Goal: Information Seeking & Learning: Learn about a topic

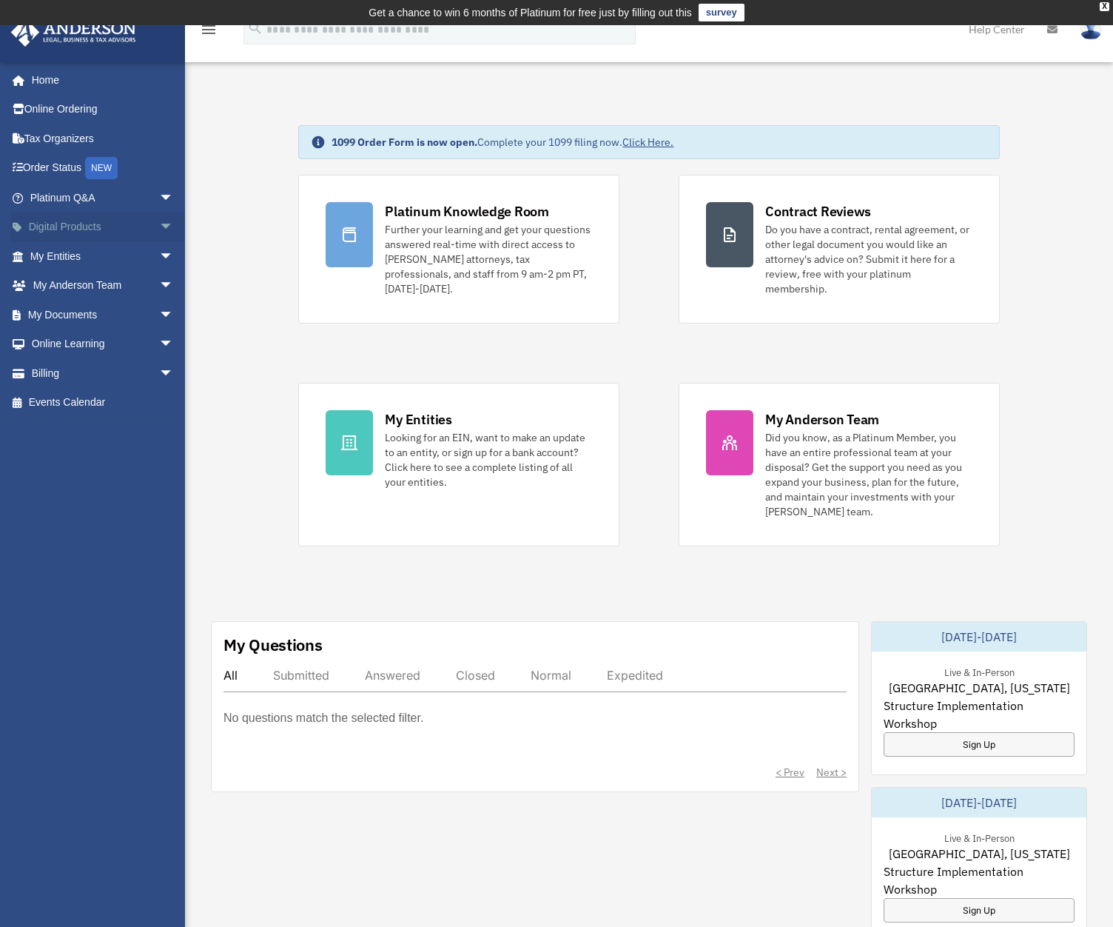
click at [159, 221] on span "arrow_drop_down" at bounding box center [174, 227] width 30 height 30
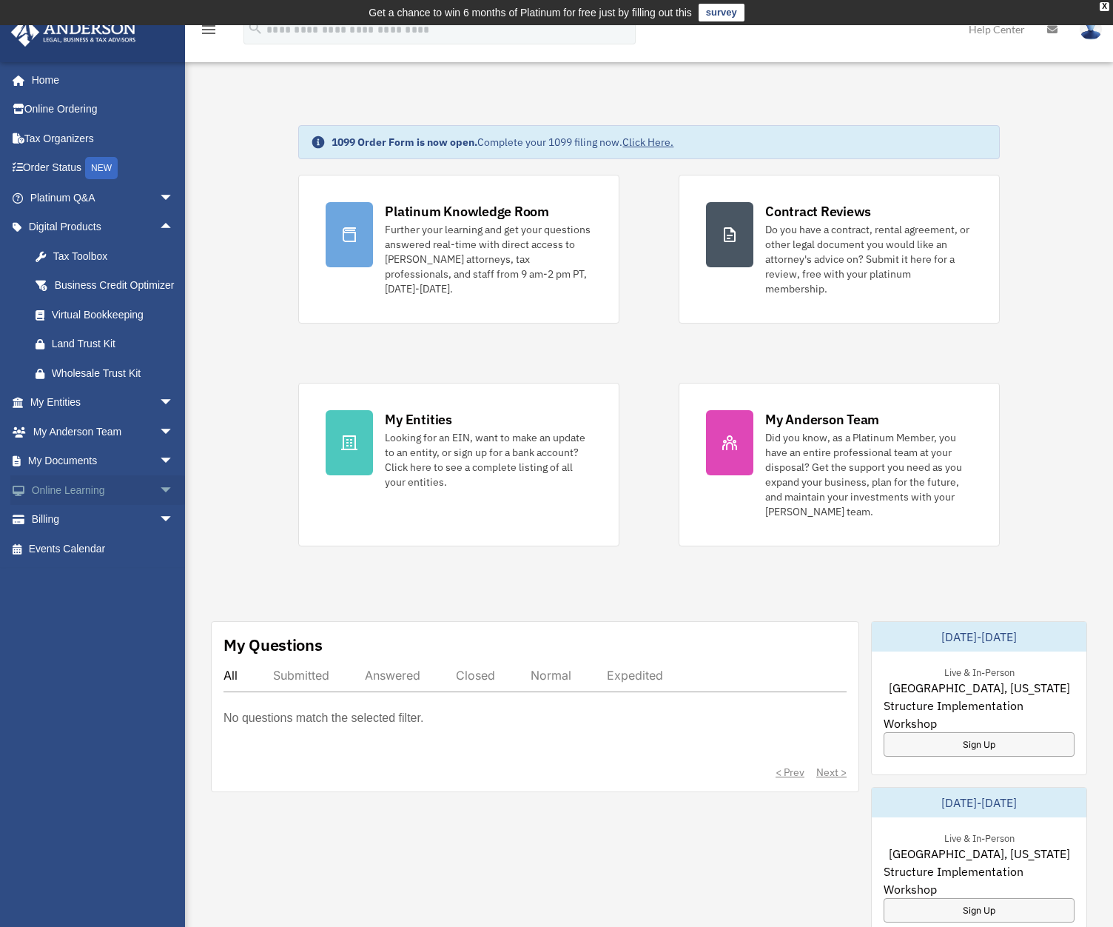
click at [159, 502] on span "arrow_drop_down" at bounding box center [174, 490] width 30 height 30
click at [74, 531] on link "Courses" at bounding box center [108, 520] width 175 height 30
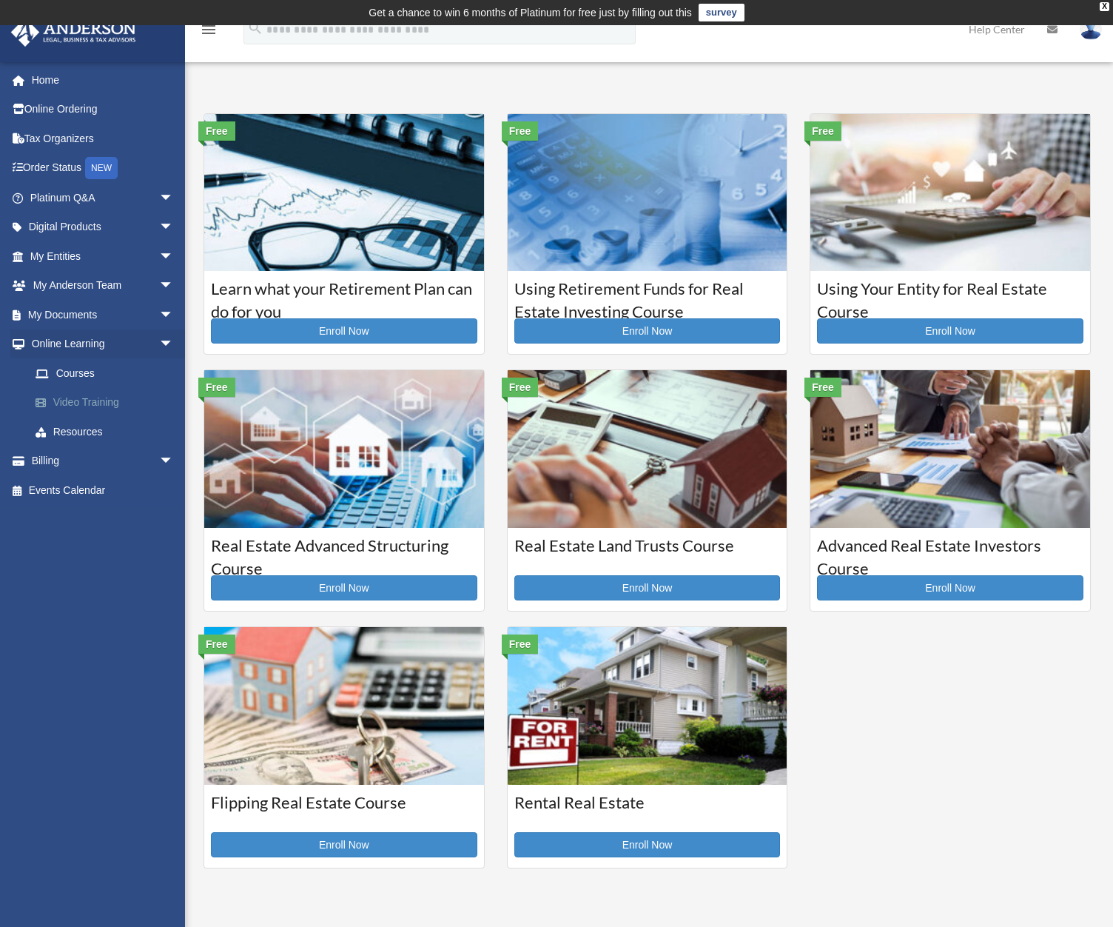
click at [93, 402] on link "Video Training" at bounding box center [108, 403] width 175 height 30
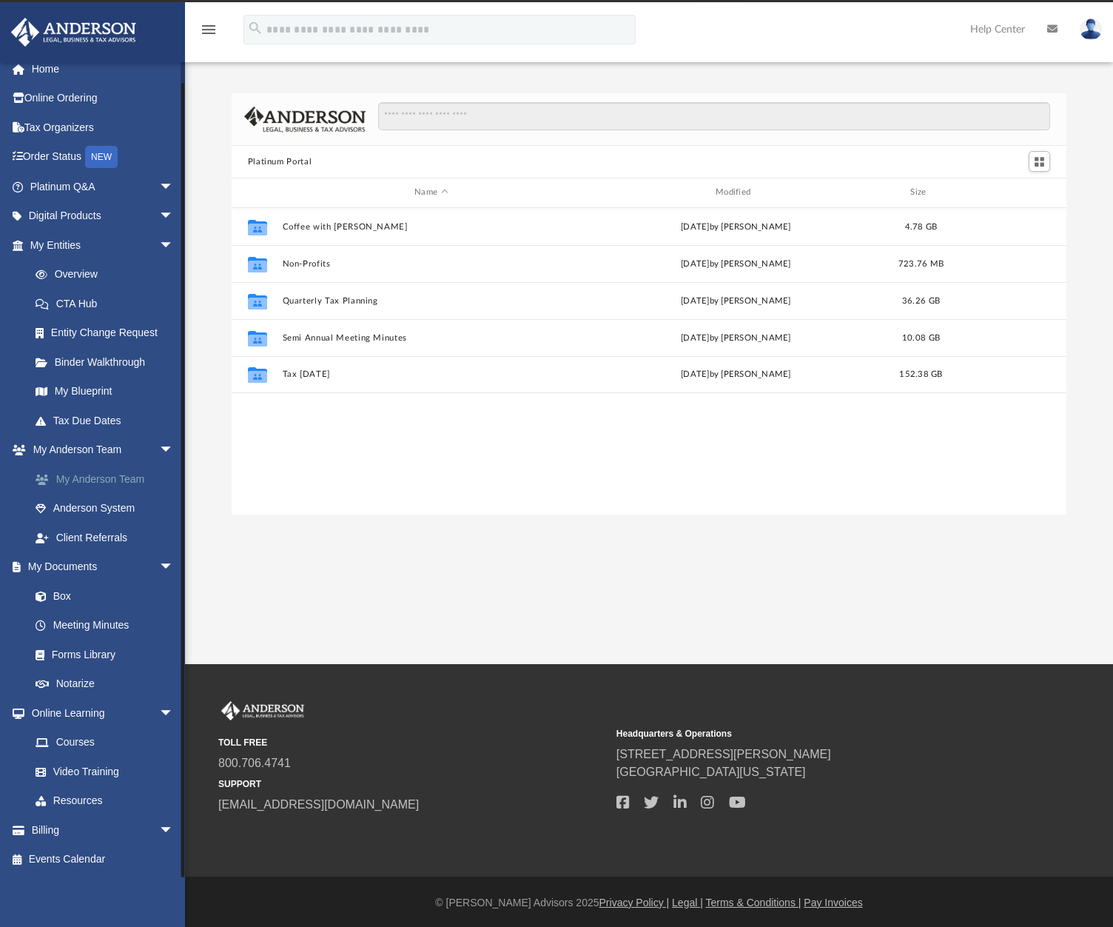
scroll to position [25, 0]
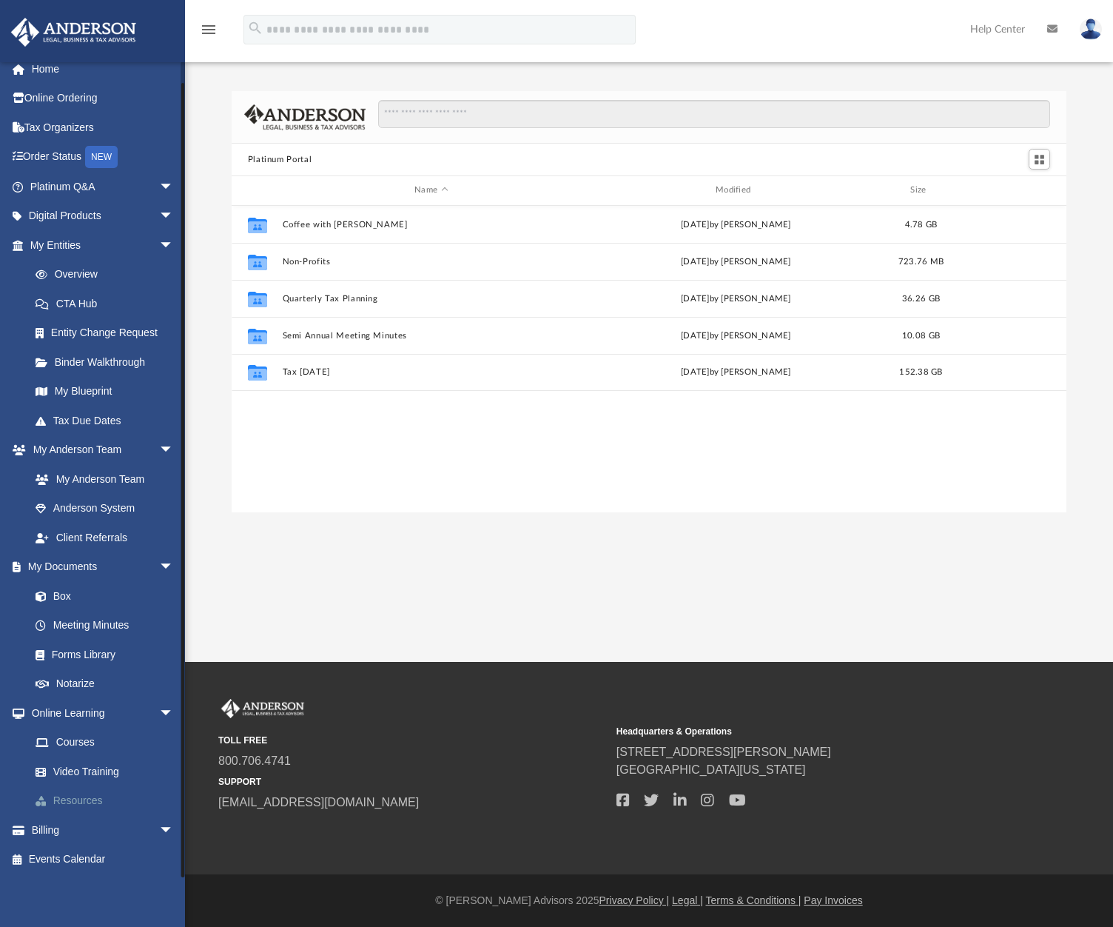
click at [73, 801] on link "Resources" at bounding box center [108, 801] width 175 height 30
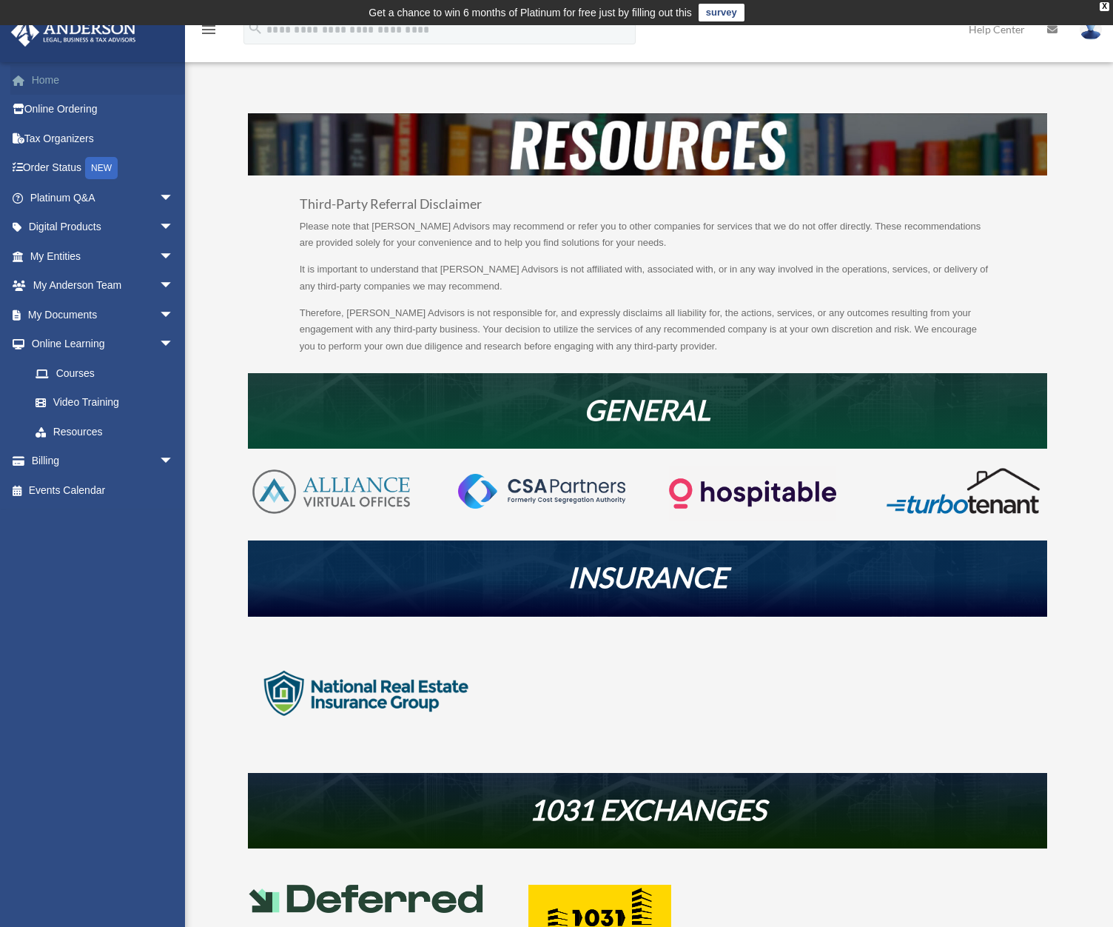
click at [39, 80] on link "Home" at bounding box center [103, 80] width 186 height 30
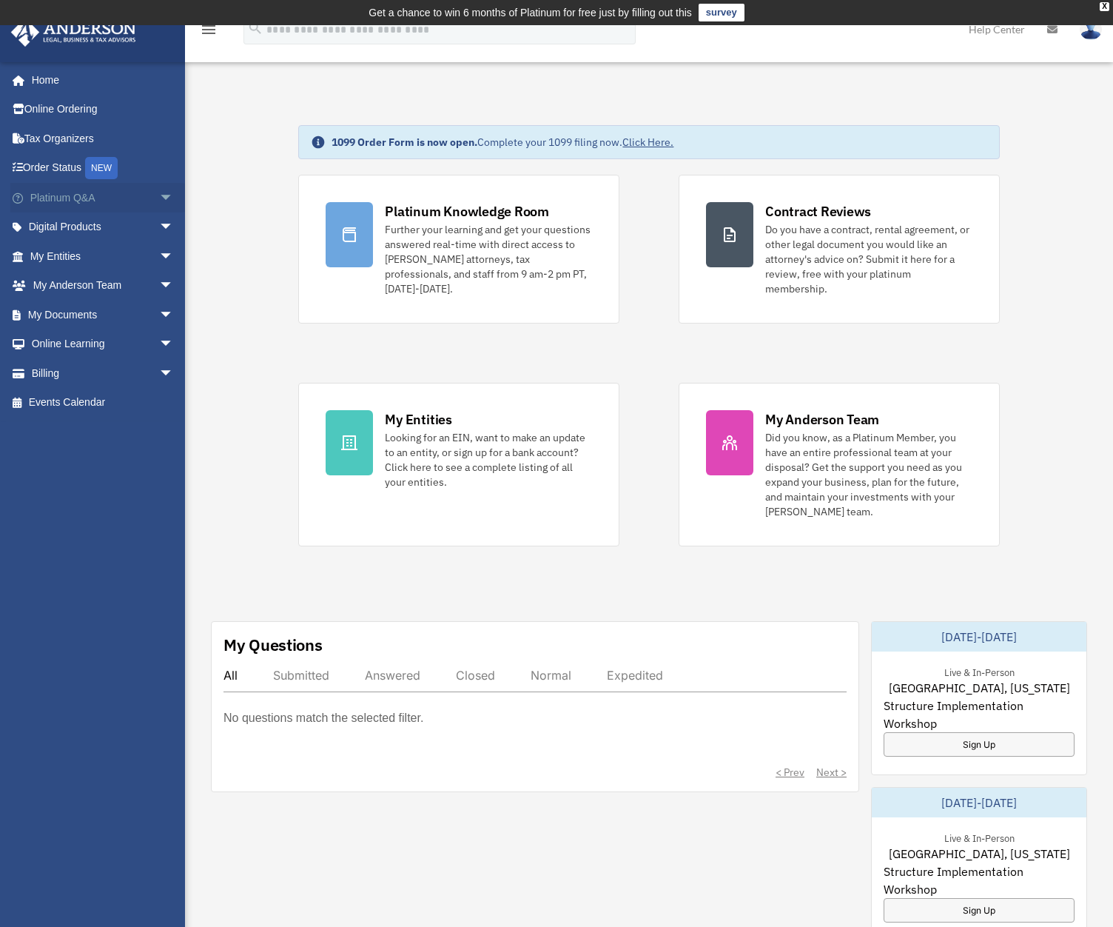
click at [159, 195] on span "arrow_drop_down" at bounding box center [174, 198] width 30 height 30
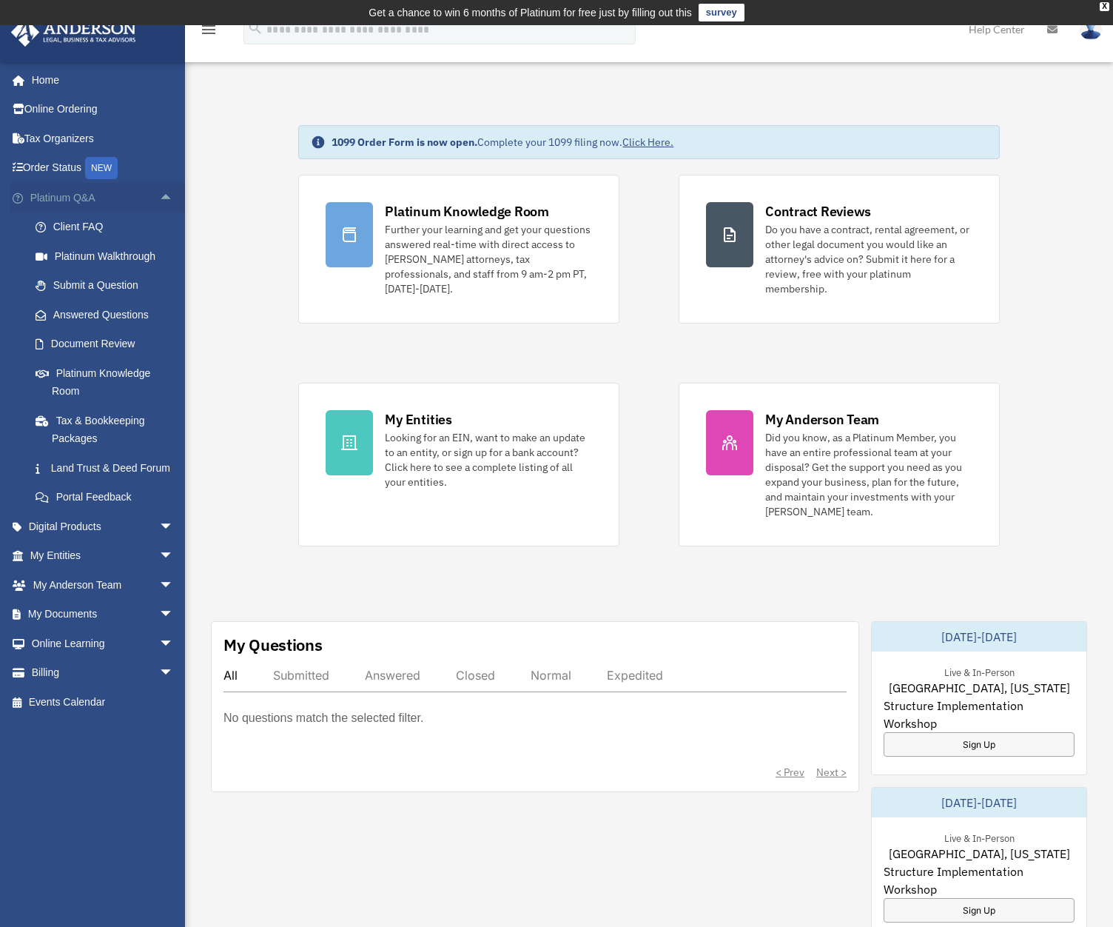
click at [159, 195] on span "arrow_drop_up" at bounding box center [174, 198] width 30 height 30
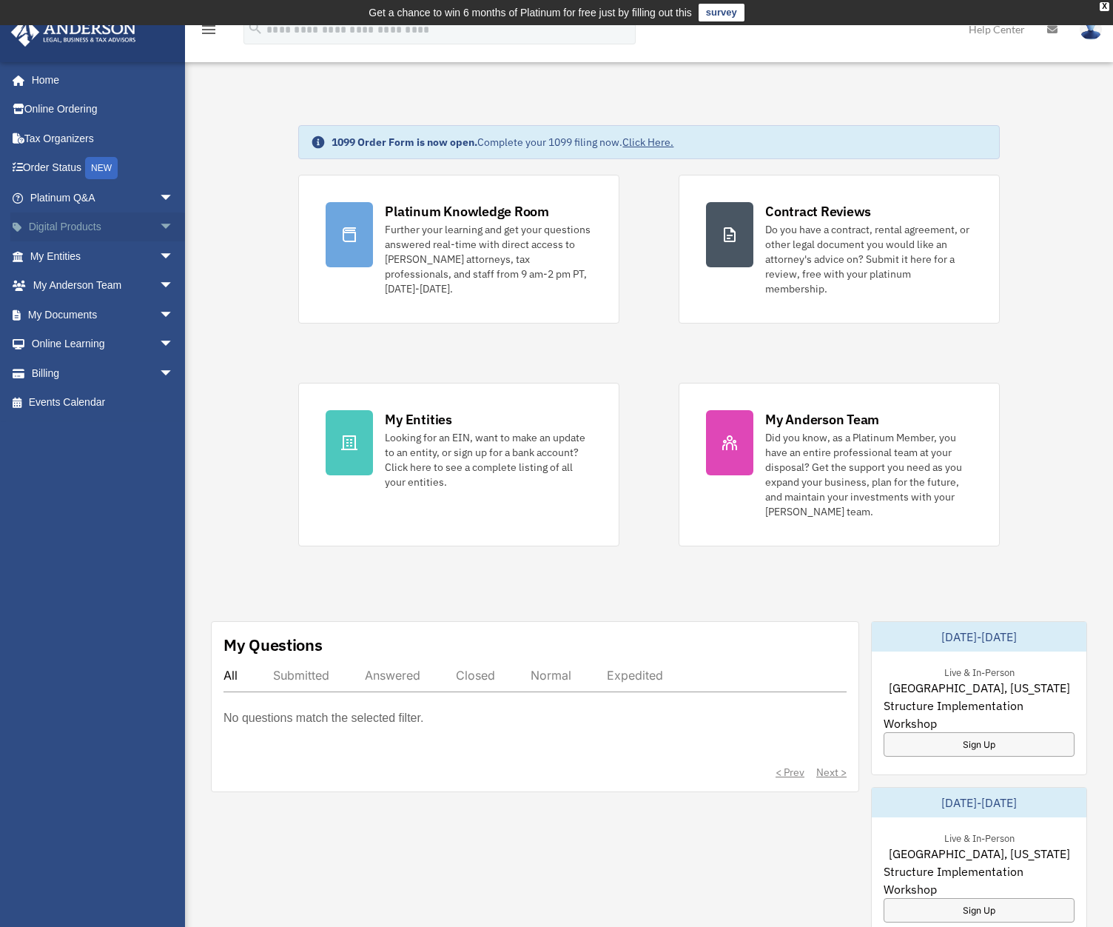
click at [159, 222] on span "arrow_drop_down" at bounding box center [174, 227] width 30 height 30
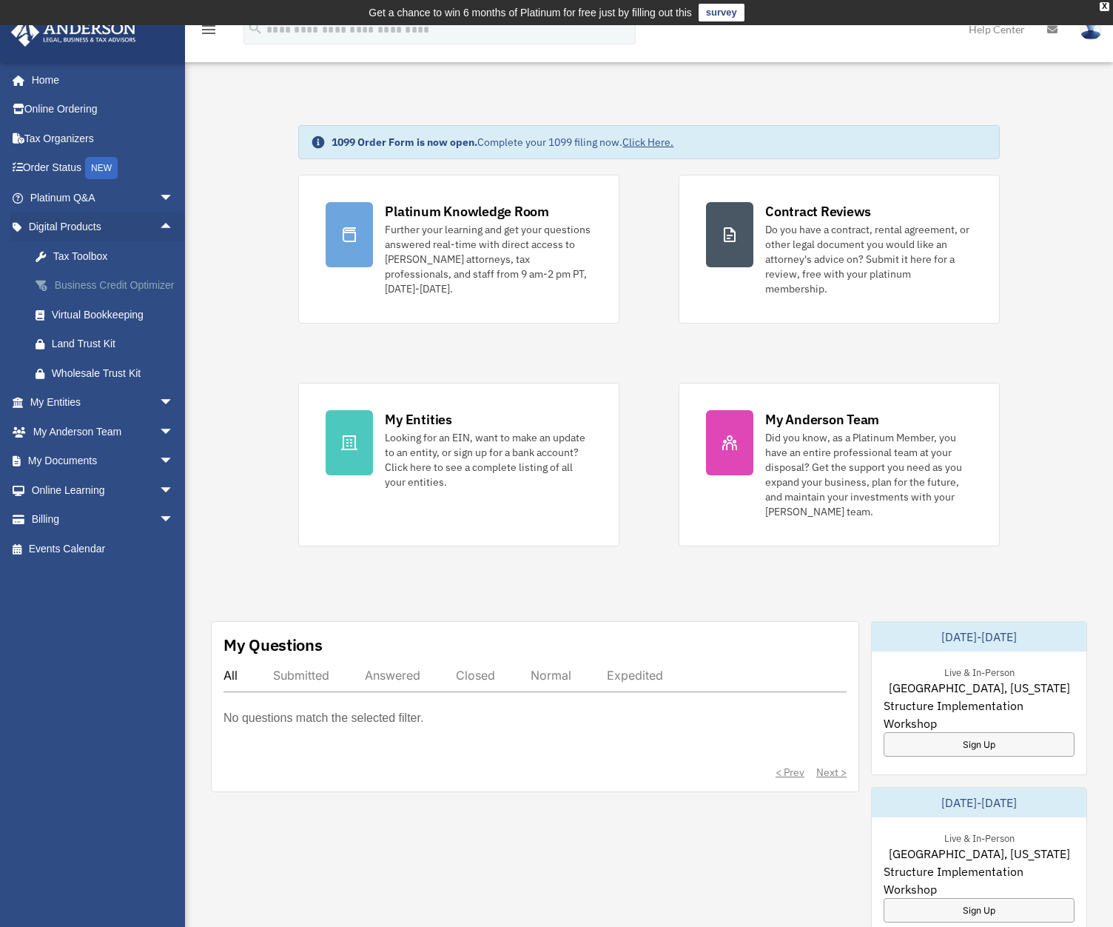
click at [64, 283] on div "Business Credit Optimizer" at bounding box center [115, 285] width 126 height 19
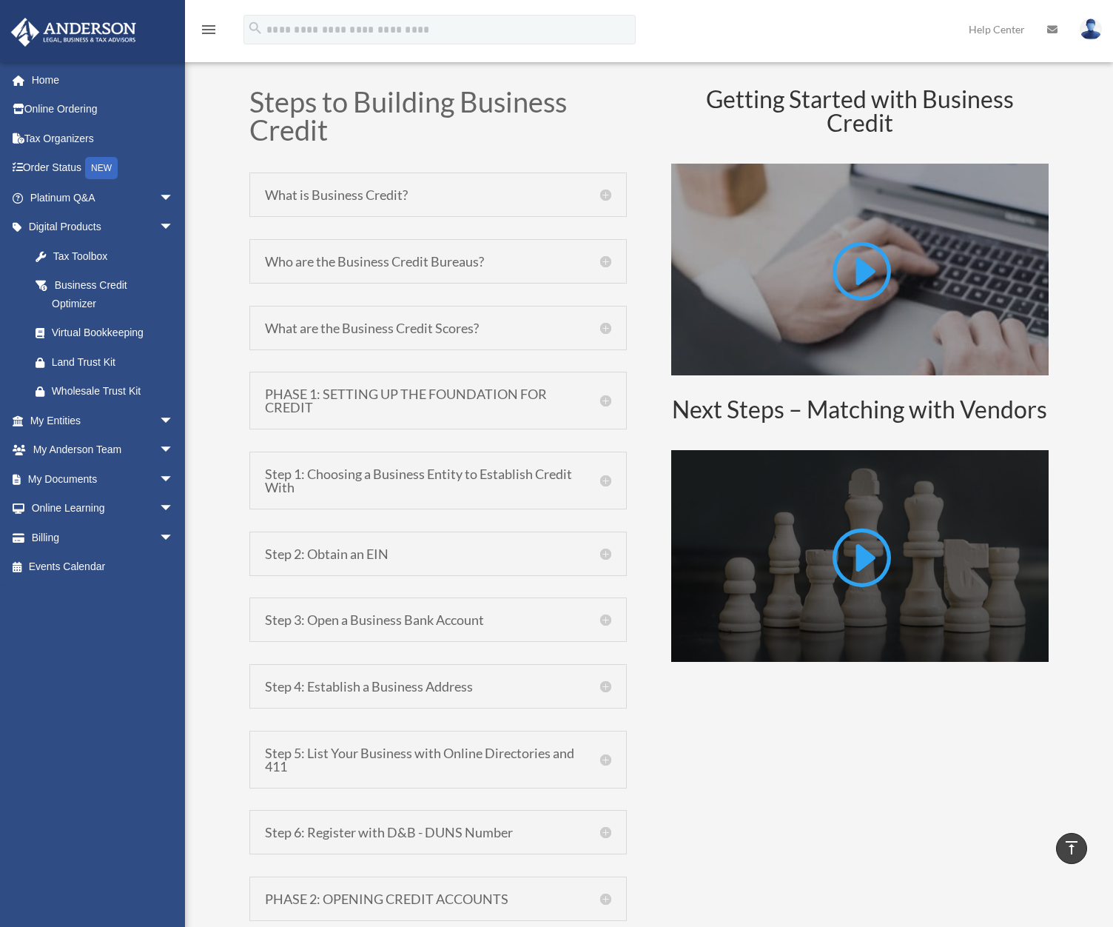
scroll to position [665, 0]
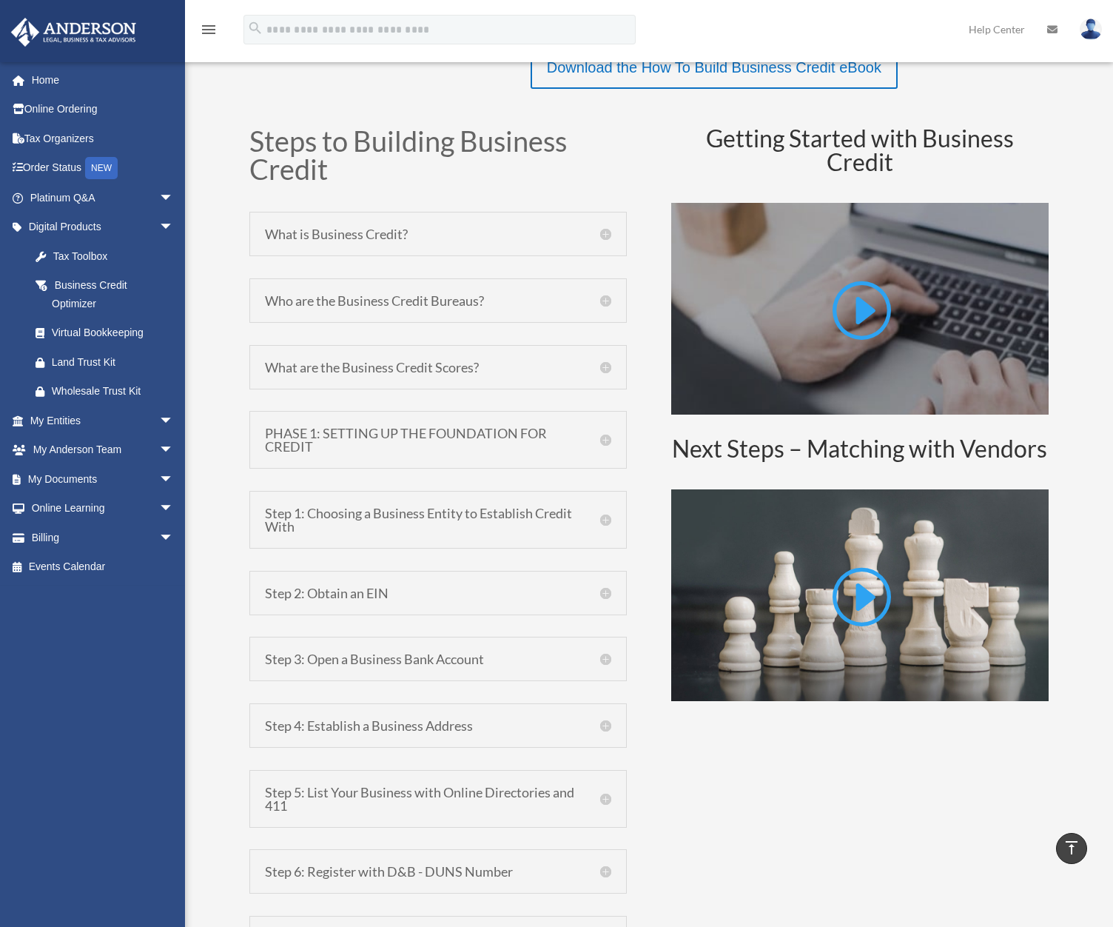
click at [605, 437] on h5 "PHASE 1: SETTING UP THE FOUNDATION FOR CREDIT" at bounding box center [438, 439] width 346 height 27
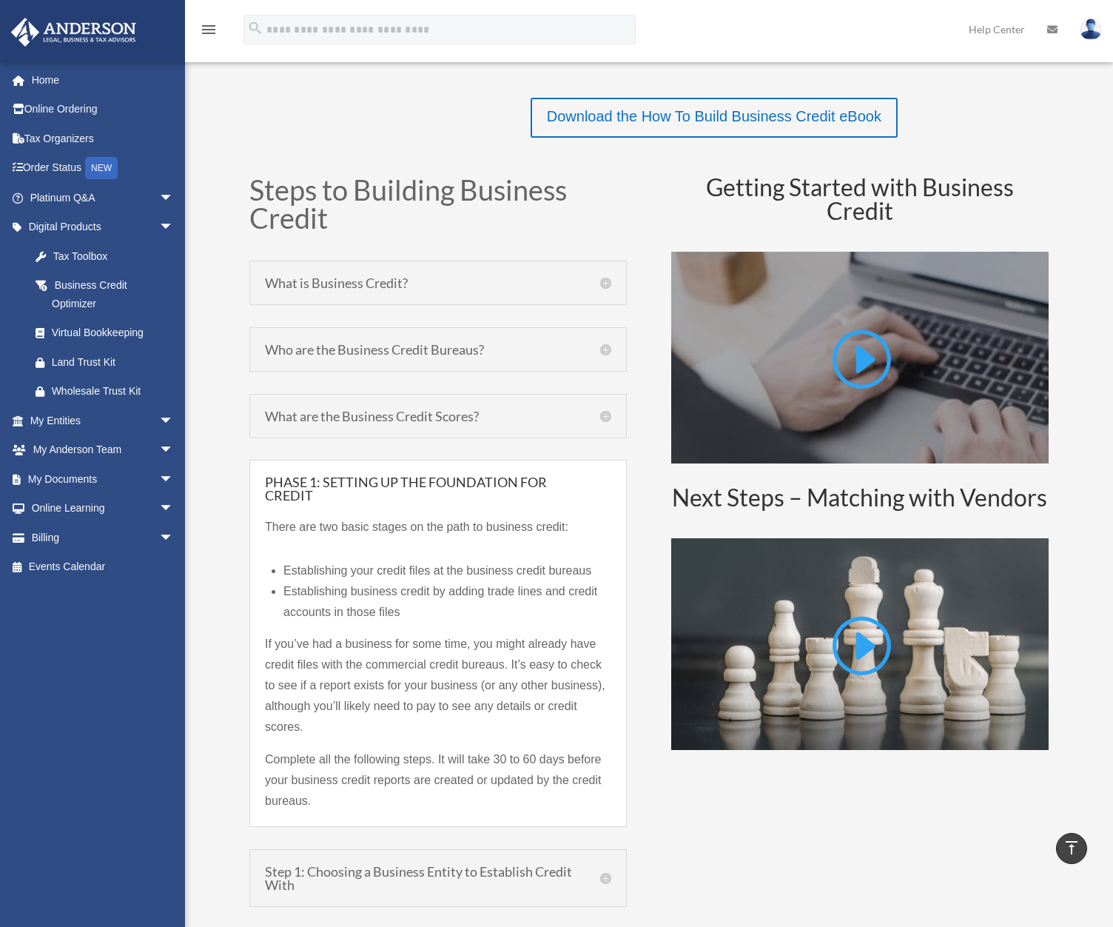
scroll to position [591, 0]
